Goal: Navigation & Orientation: Find specific page/section

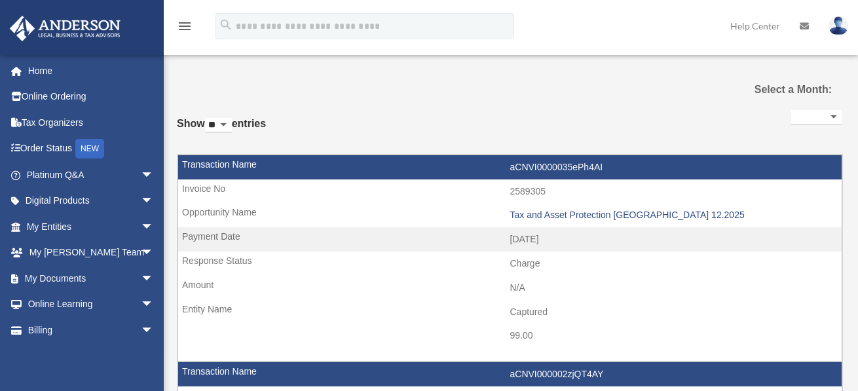
select select
click at [132, 67] on link "Home" at bounding box center [91, 71] width 164 height 26
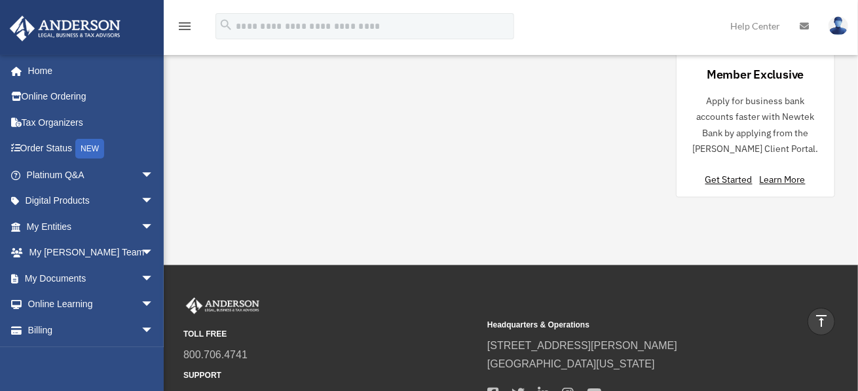
scroll to position [1375, 0]
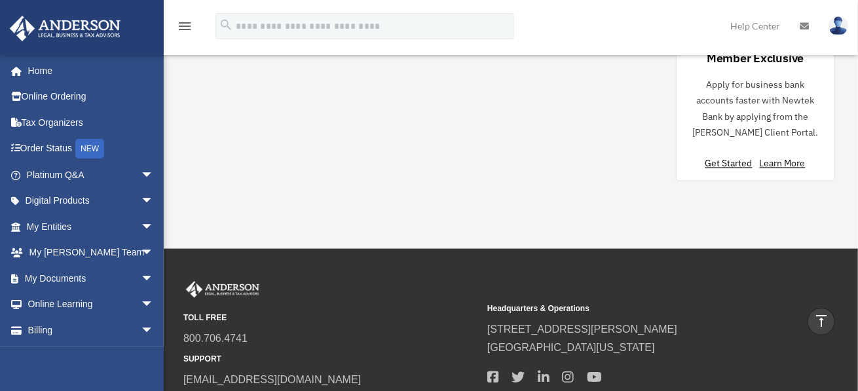
click at [763, 136] on p "Apply for business bank accounts faster with Newtek Bank by applying from the A…" at bounding box center [755, 109] width 137 height 64
click at [740, 166] on div "Apply for business bank accounts faster with Newtek Bank by applying from the A…" at bounding box center [755, 124] width 137 height 94
click at [737, 160] on link "Get Started" at bounding box center [731, 163] width 52 height 12
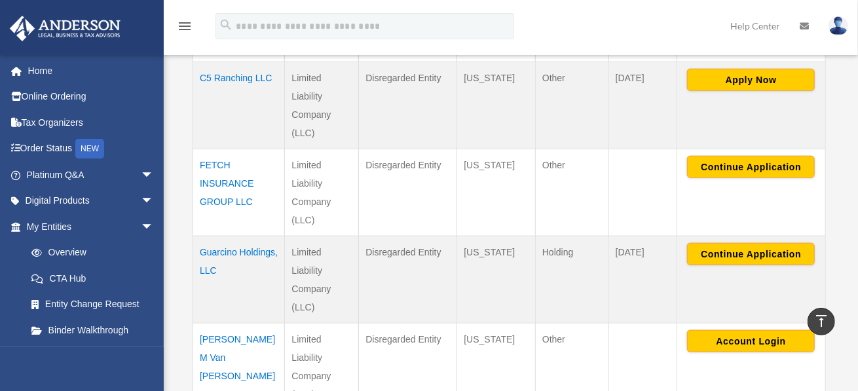
scroll to position [654, 0]
